Goal: Communication & Community: Share content

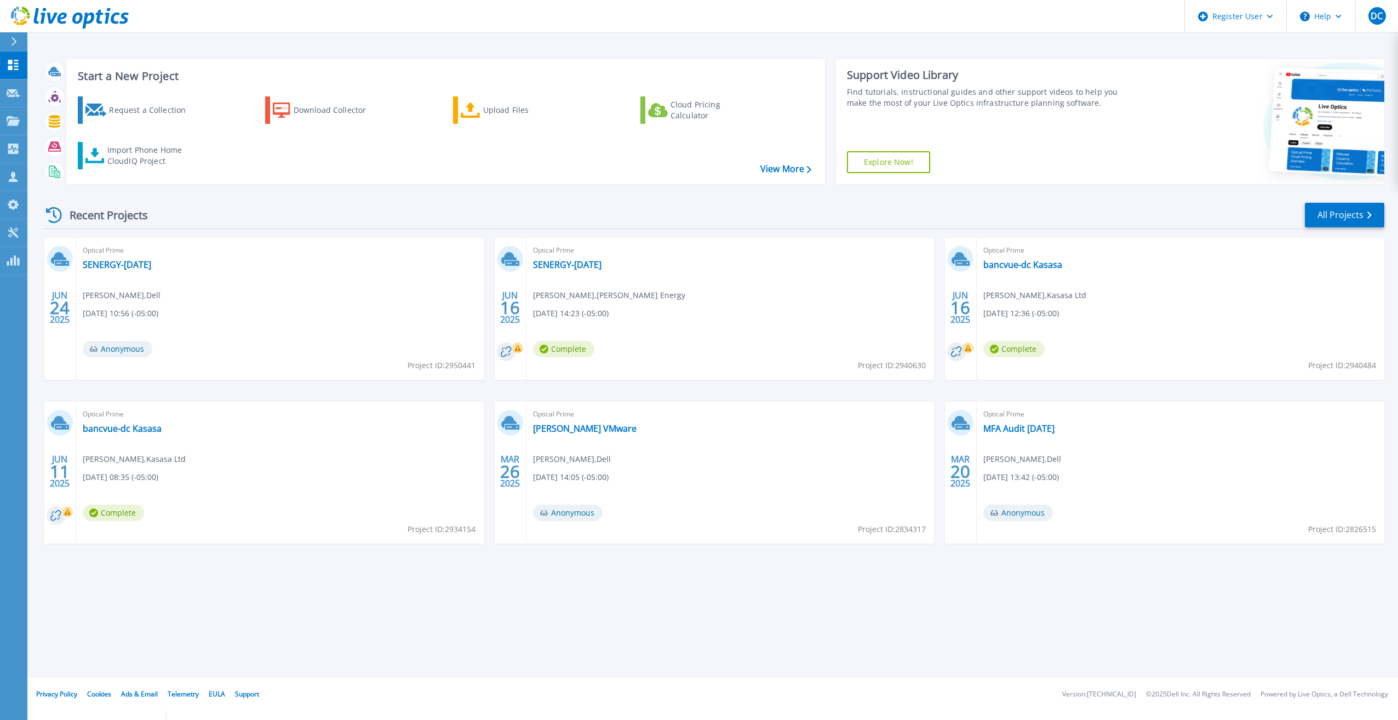
click at [4, 47] on button at bounding box center [13, 41] width 27 height 19
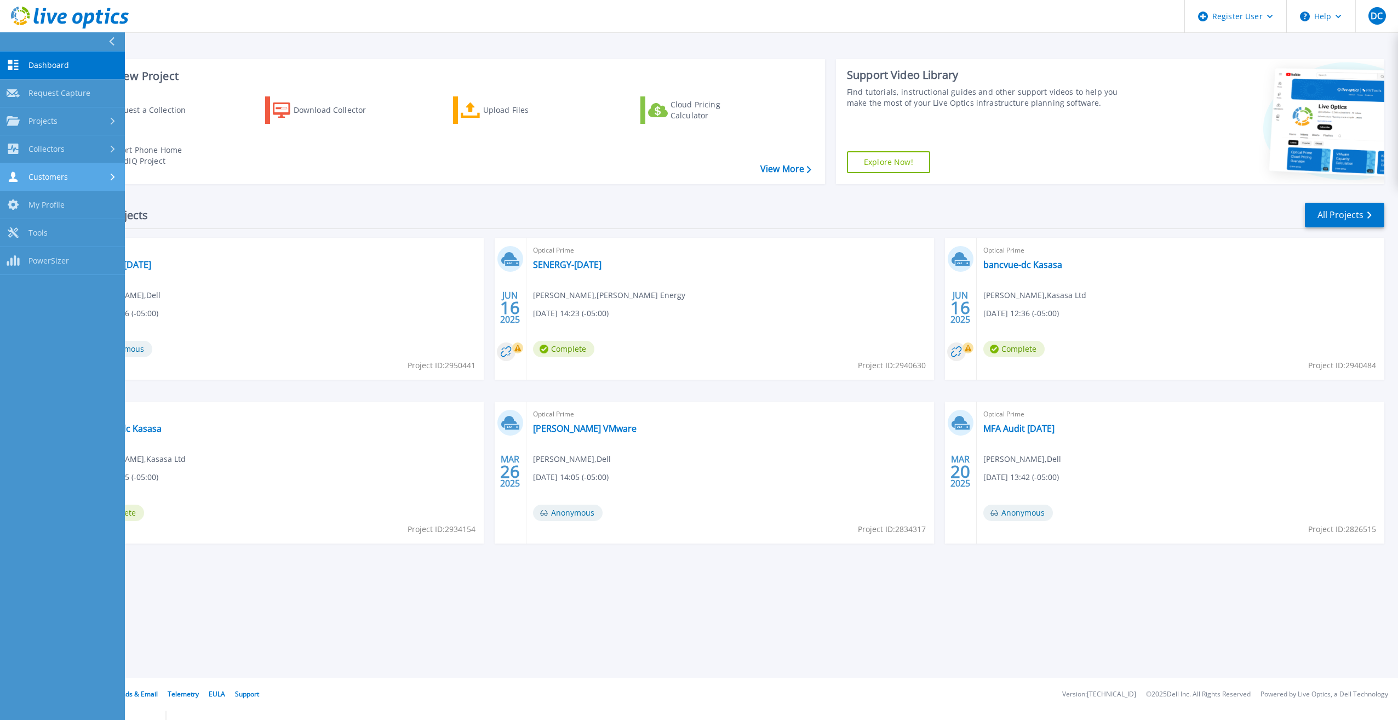
click at [72, 177] on div "Customers" at bounding box center [63, 176] width 112 height 10
click at [73, 289] on link "Search & Manage Users" at bounding box center [62, 299] width 125 height 35
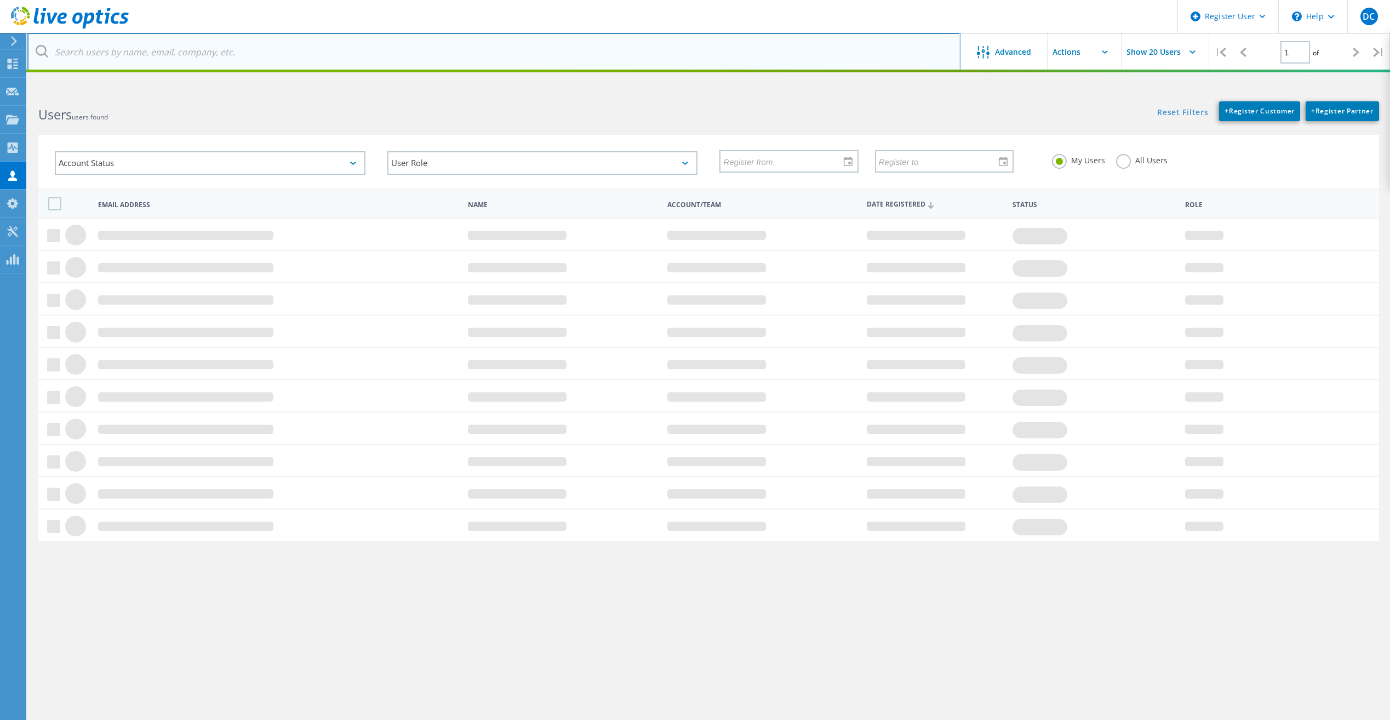
click at [304, 39] on input "text" at bounding box center [493, 52] width 933 height 38
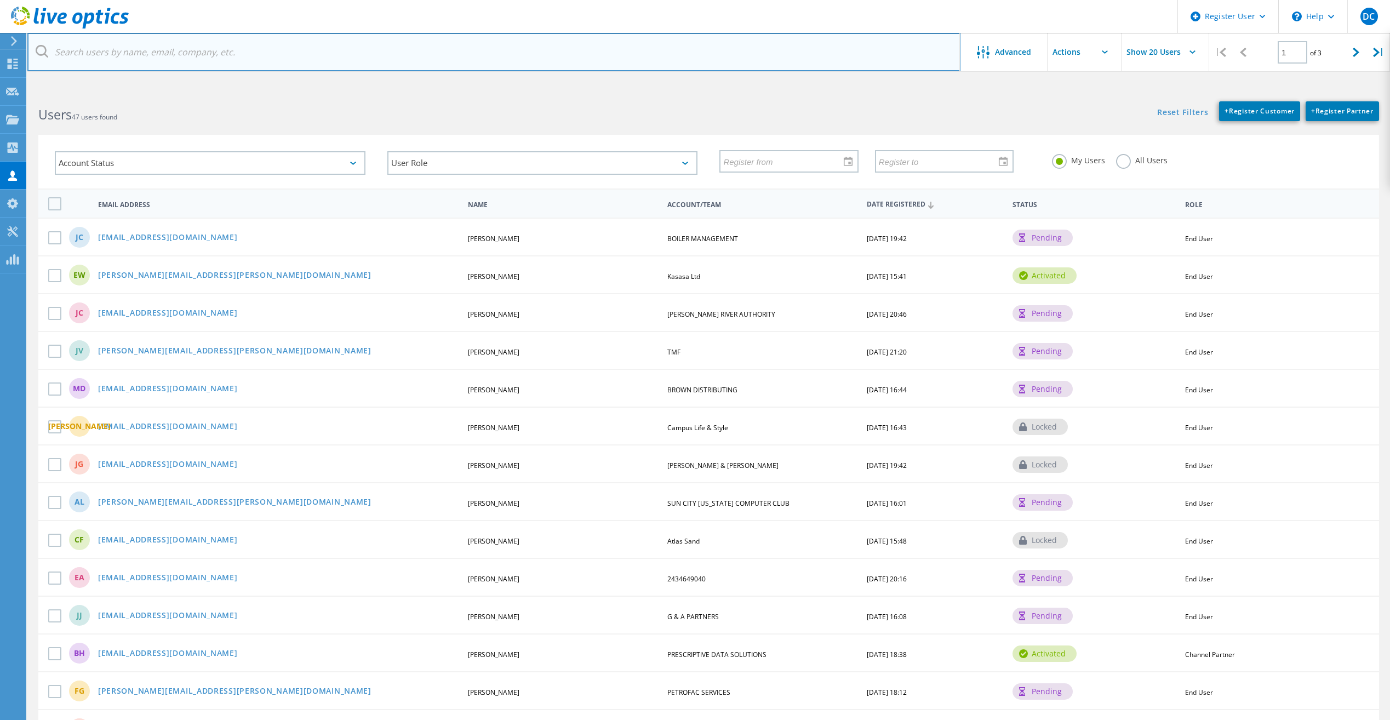
paste input "[EMAIL_ADDRESS][DOMAIN_NAME]"
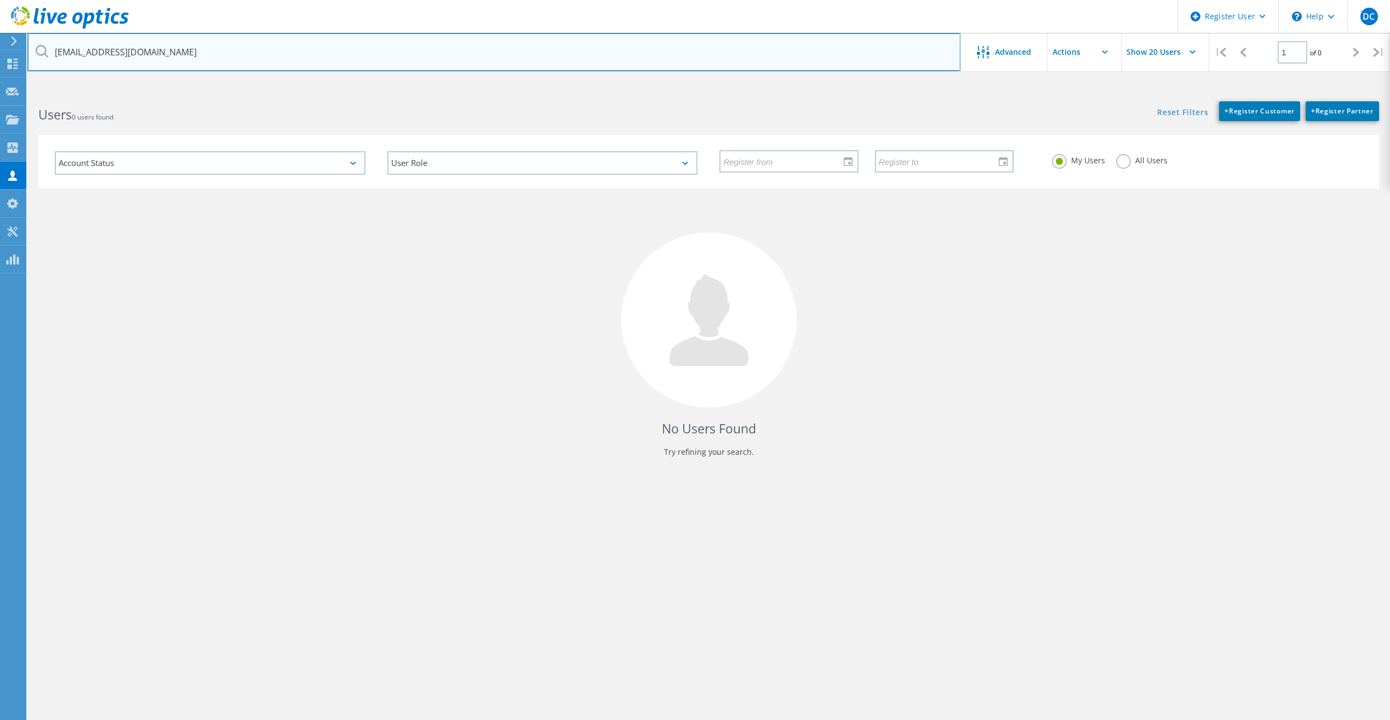
type input "[EMAIL_ADDRESS][DOMAIN_NAME]"
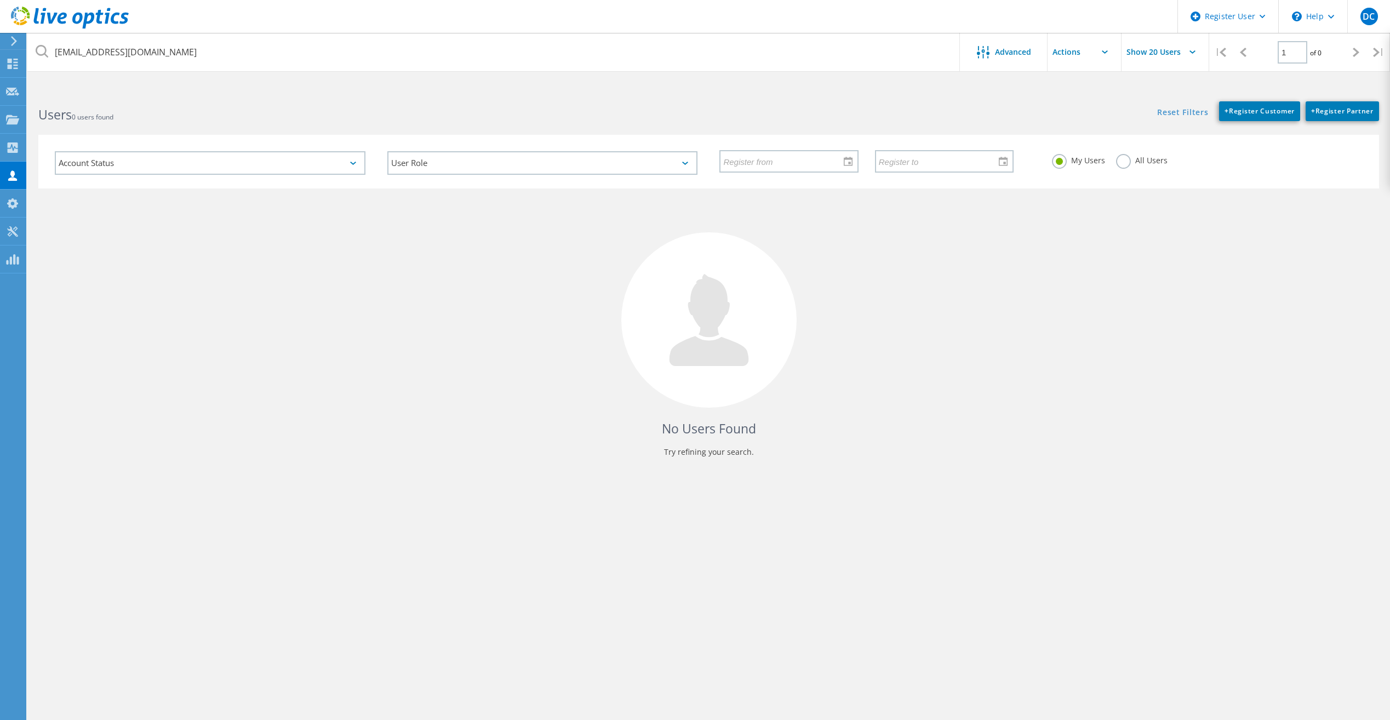
click at [1127, 158] on label "All Users" at bounding box center [1141, 159] width 51 height 10
click at [0, 0] on input "All Users" at bounding box center [0, 0] width 0 height 0
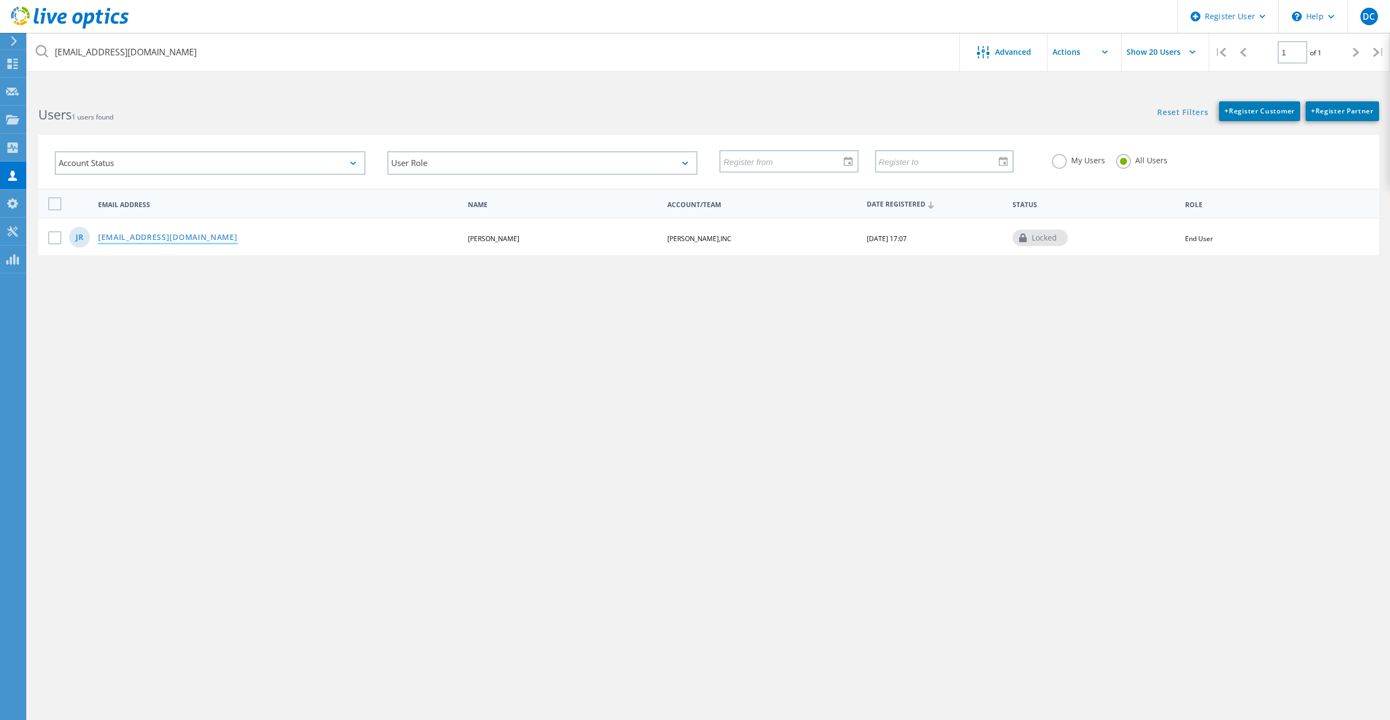
click at [169, 240] on link "[EMAIL_ADDRESS][DOMAIN_NAME]" at bounding box center [168, 237] width 140 height 9
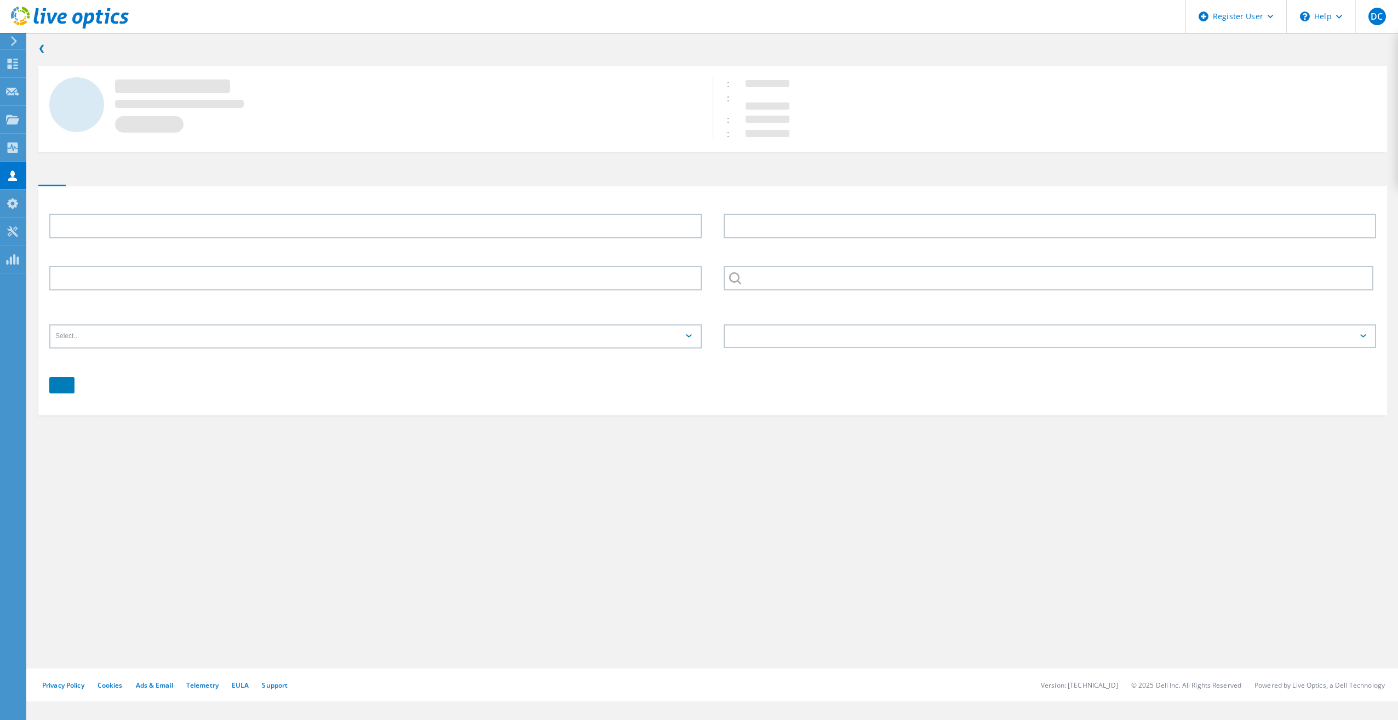
type input "Javier"
type input "Rodriguez"
type input "9567215520"
type input "[PERSON_NAME],INC"
type input "English"
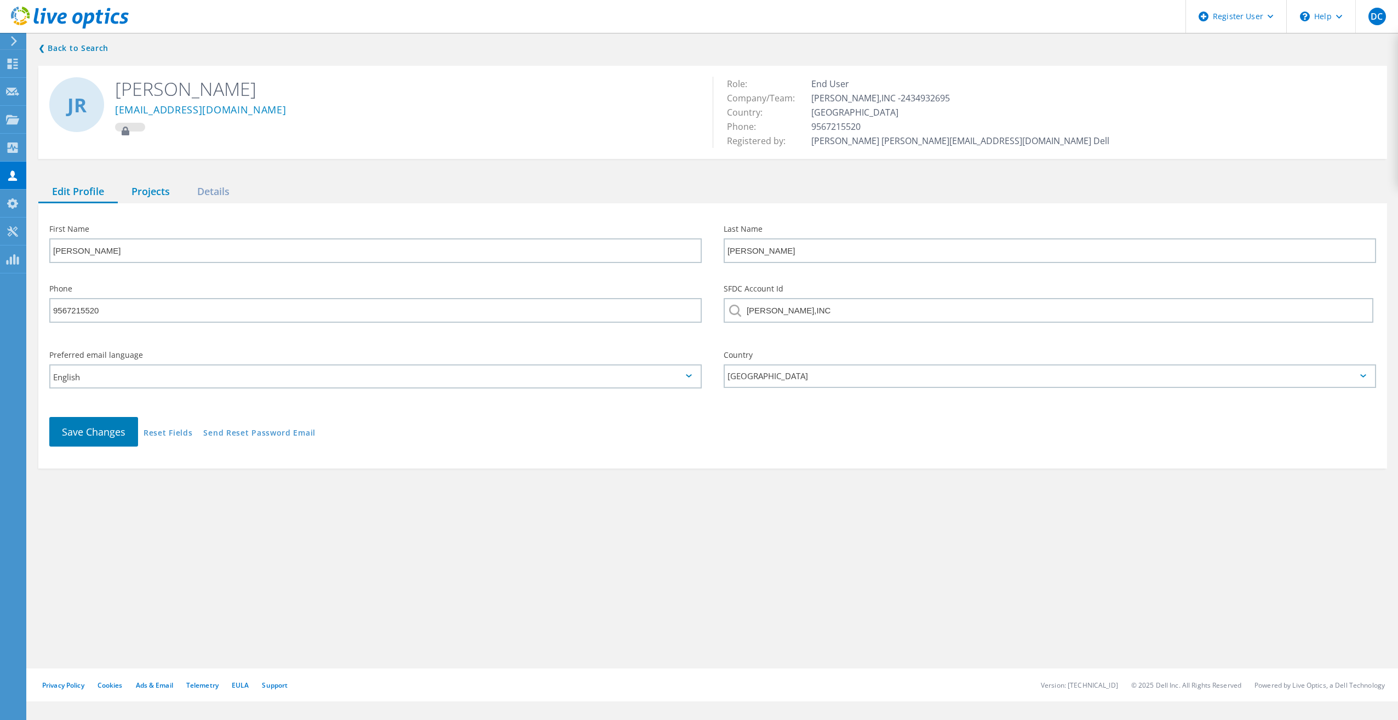
click at [151, 194] on div "Projects" at bounding box center [151, 192] width 66 height 22
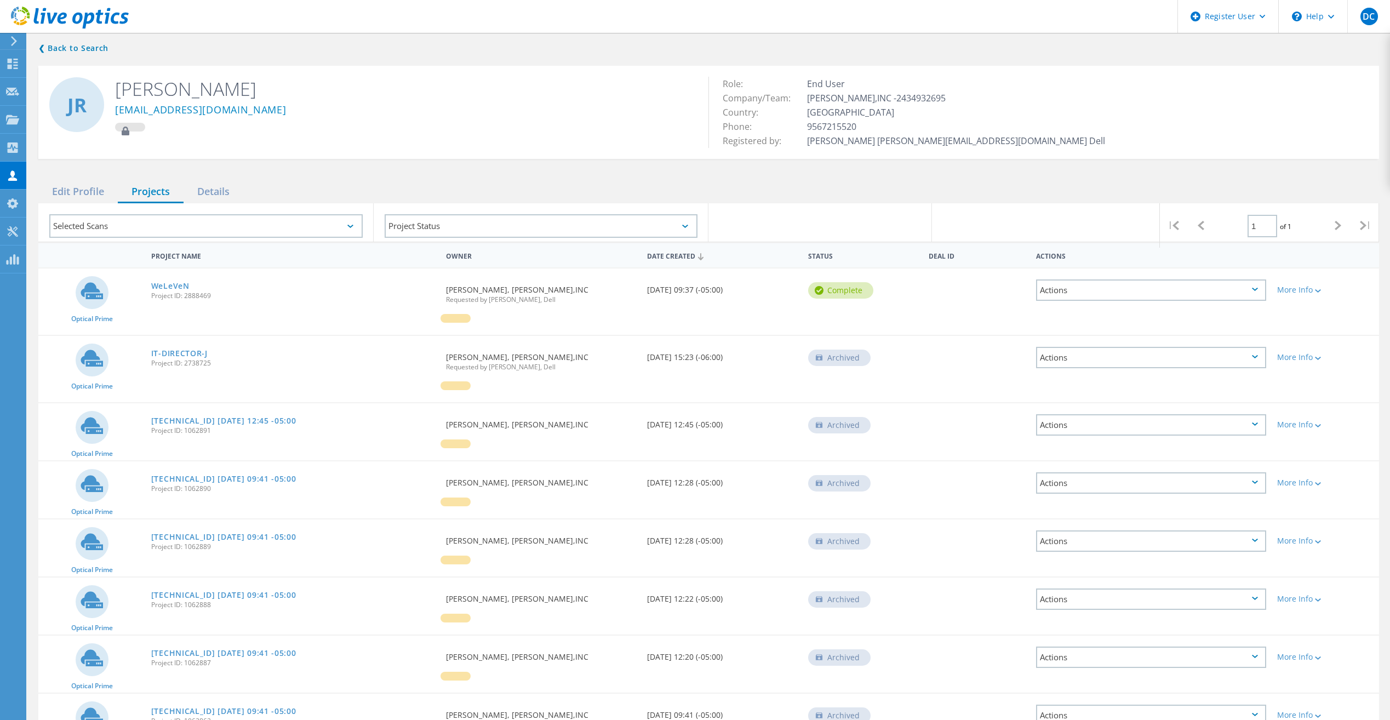
drag, startPoint x: 656, startPoint y: 284, endPoint x: 640, endPoint y: 288, distance: 16.3
click at [640, 288] on div "Optical Prime WeLeVeN Project ID: 2888469 Requested By Javier Rodriguez, J O AL…" at bounding box center [708, 301] width 1340 height 66
drag, startPoint x: 640, startPoint y: 288, endPoint x: 636, endPoint y: 302, distance: 14.2
click at [636, 302] on span "Requested by Danielle Sandoval, Dell" at bounding box center [541, 299] width 190 height 7
click at [174, 284] on link "WeLeVeN" at bounding box center [170, 286] width 38 height 8
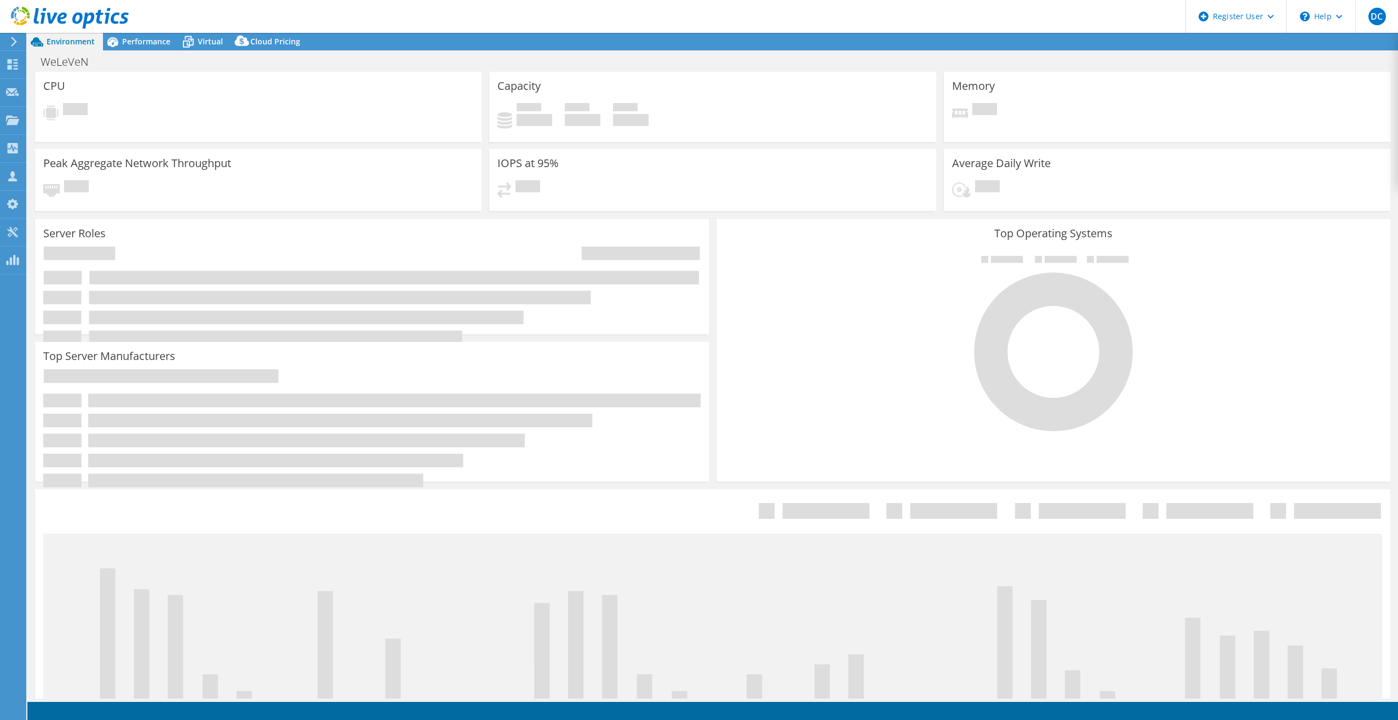
select select "USD"
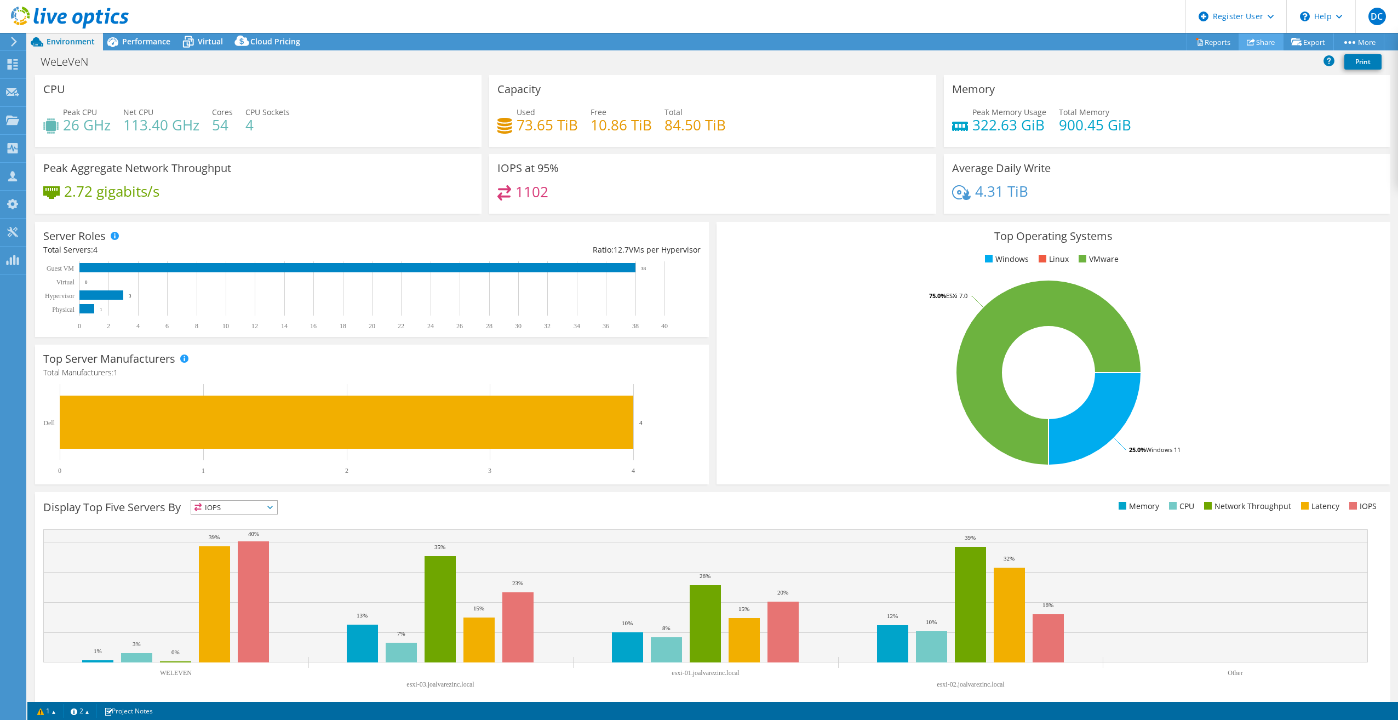
click at [1262, 43] on link "Share" at bounding box center [1261, 41] width 45 height 17
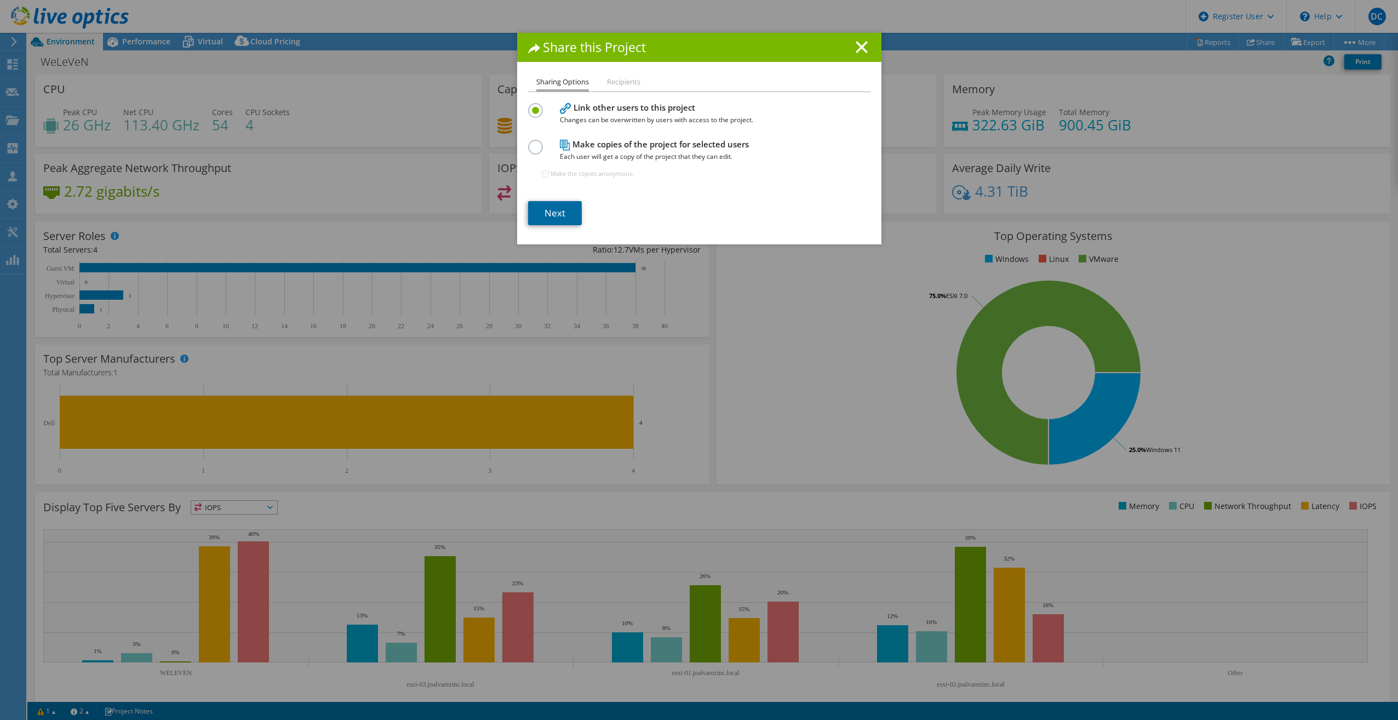
click at [540, 220] on link "Next" at bounding box center [555, 213] width 54 height 24
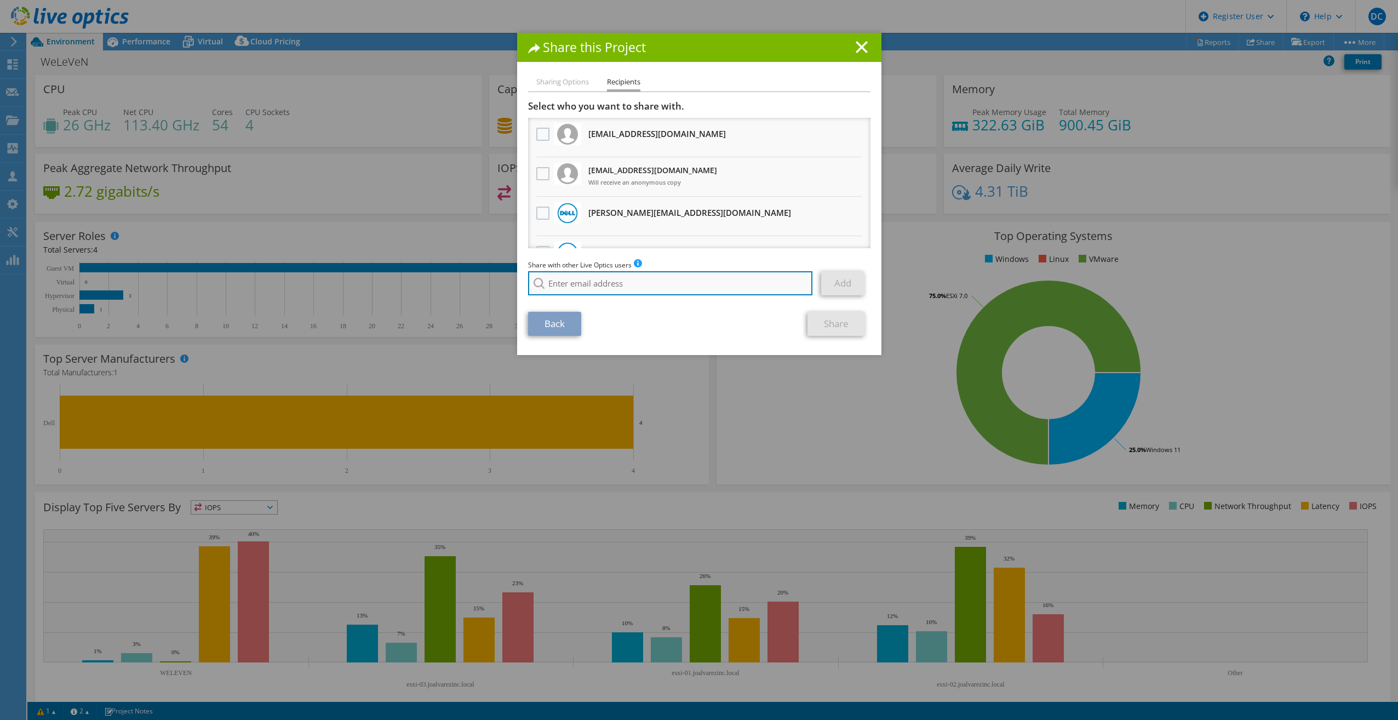
click at [620, 279] on input "search" at bounding box center [670, 283] width 285 height 24
click at [590, 314] on li "[PERSON_NAME][EMAIL_ADDRESS][DOMAIN_NAME]" at bounding box center [613, 311] width 171 height 13
type input "[PERSON_NAME][EMAIL_ADDRESS][DOMAIN_NAME]"
click at [673, 327] on div "Back Share" at bounding box center [699, 324] width 342 height 24
